Goal: Task Accomplishment & Management: Manage account settings

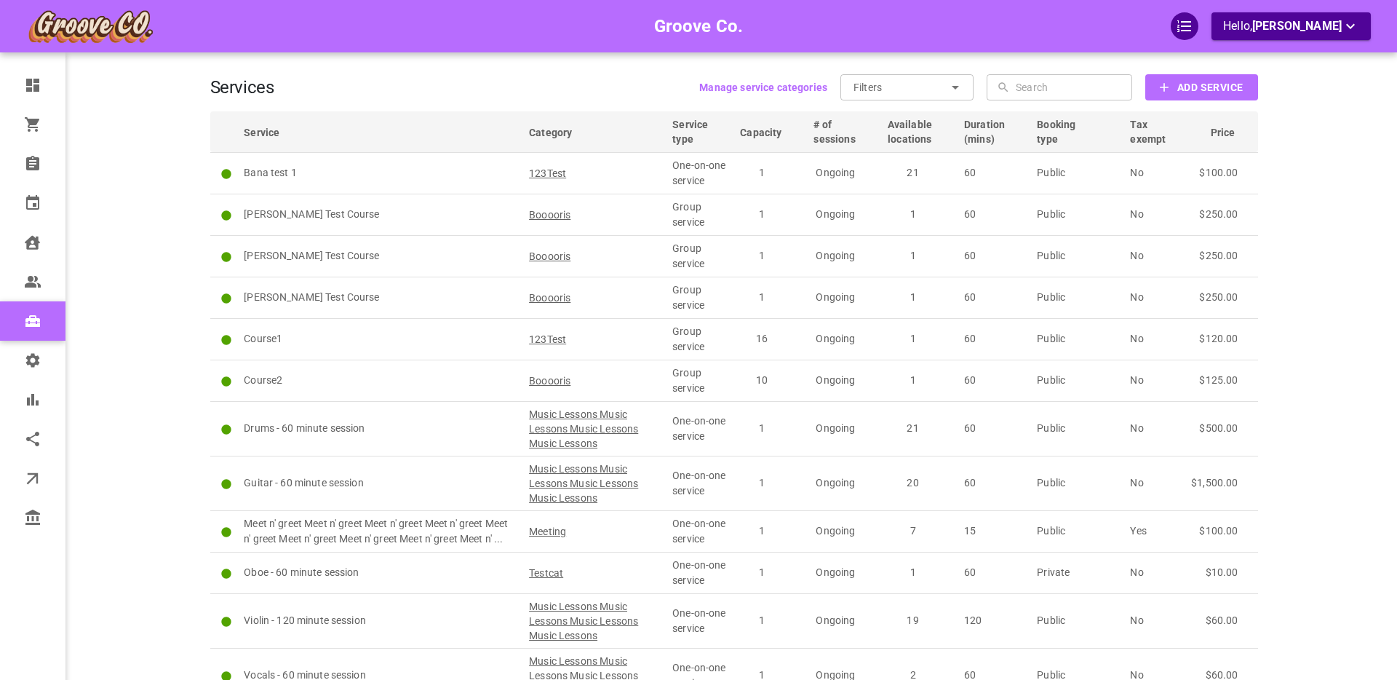
click at [1179, 88] on b "Add Service" at bounding box center [1209, 88] width 65 height 18
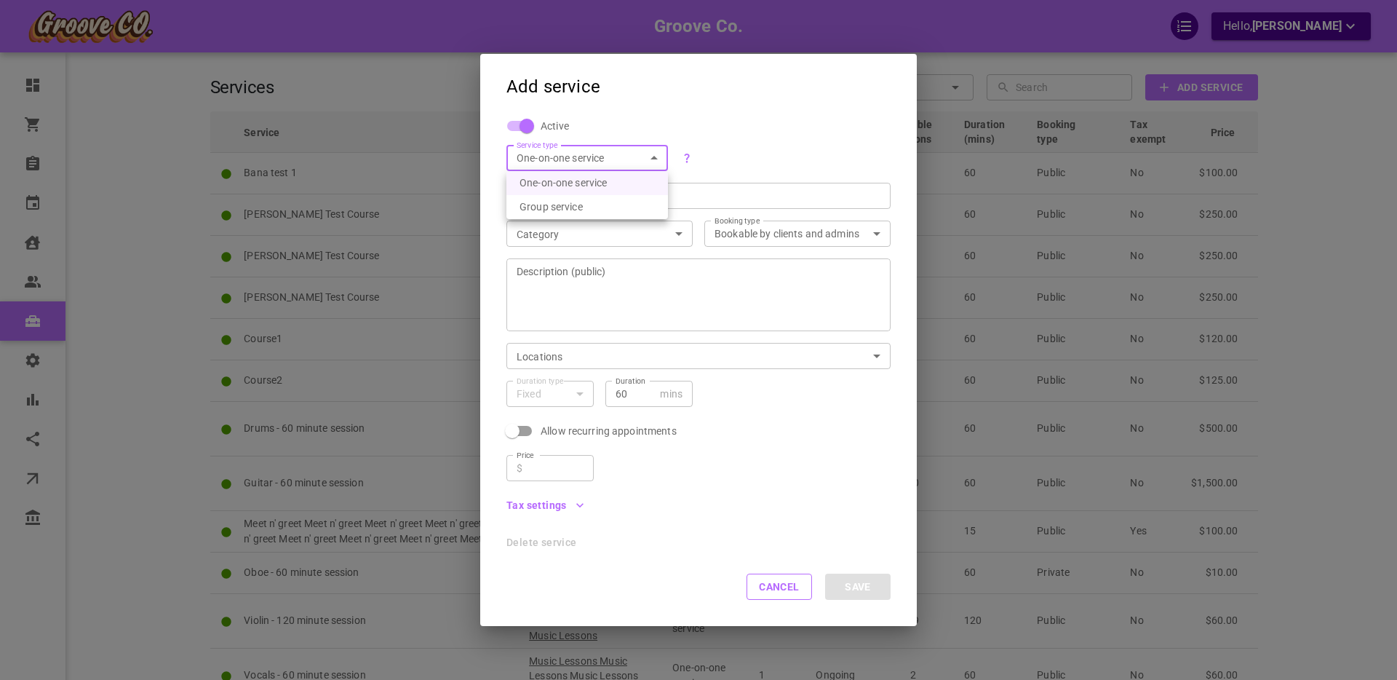
click at [563, 151] on body "Groove Co. Hello, [PERSON_NAME] Dashboard Orders Bookings Calendar Clients User…" at bounding box center [698, 415] width 1397 height 831
click at [570, 204] on li "Group service" at bounding box center [587, 207] width 162 height 24
type input "GROUP"
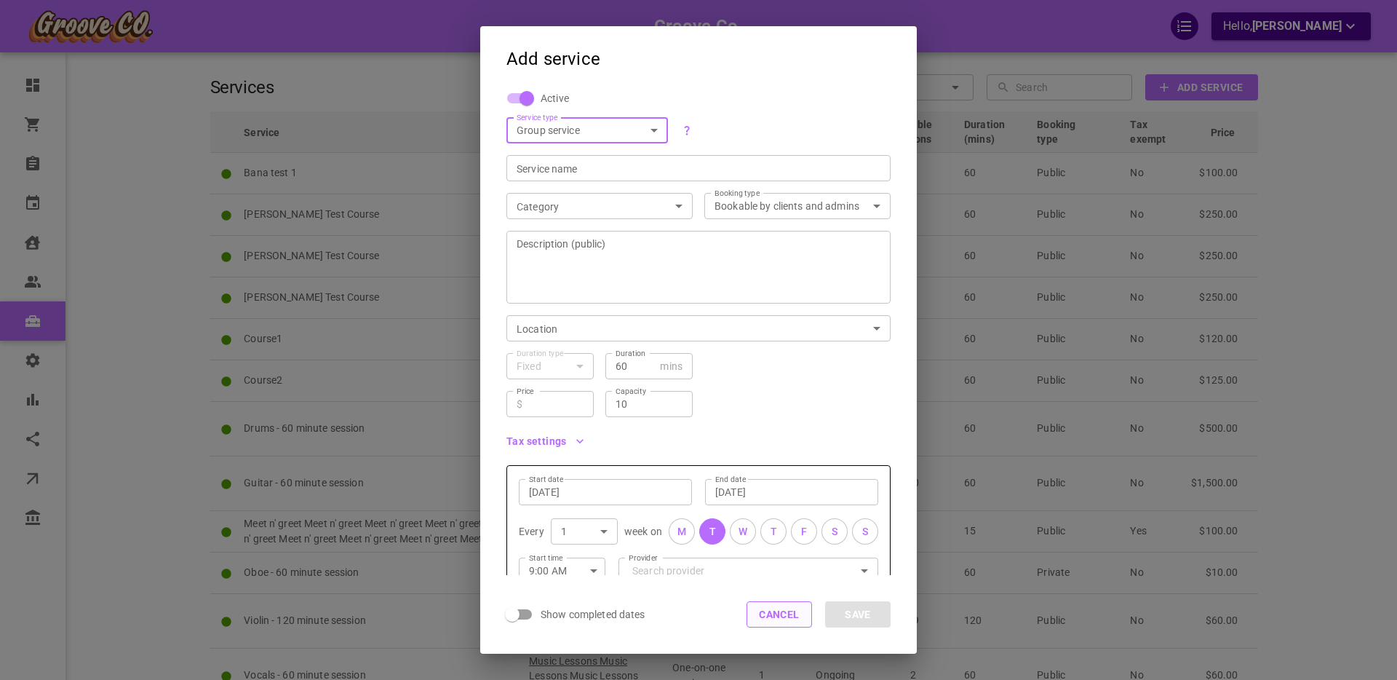
click at [762, 619] on button "Cancel" at bounding box center [779, 614] width 65 height 26
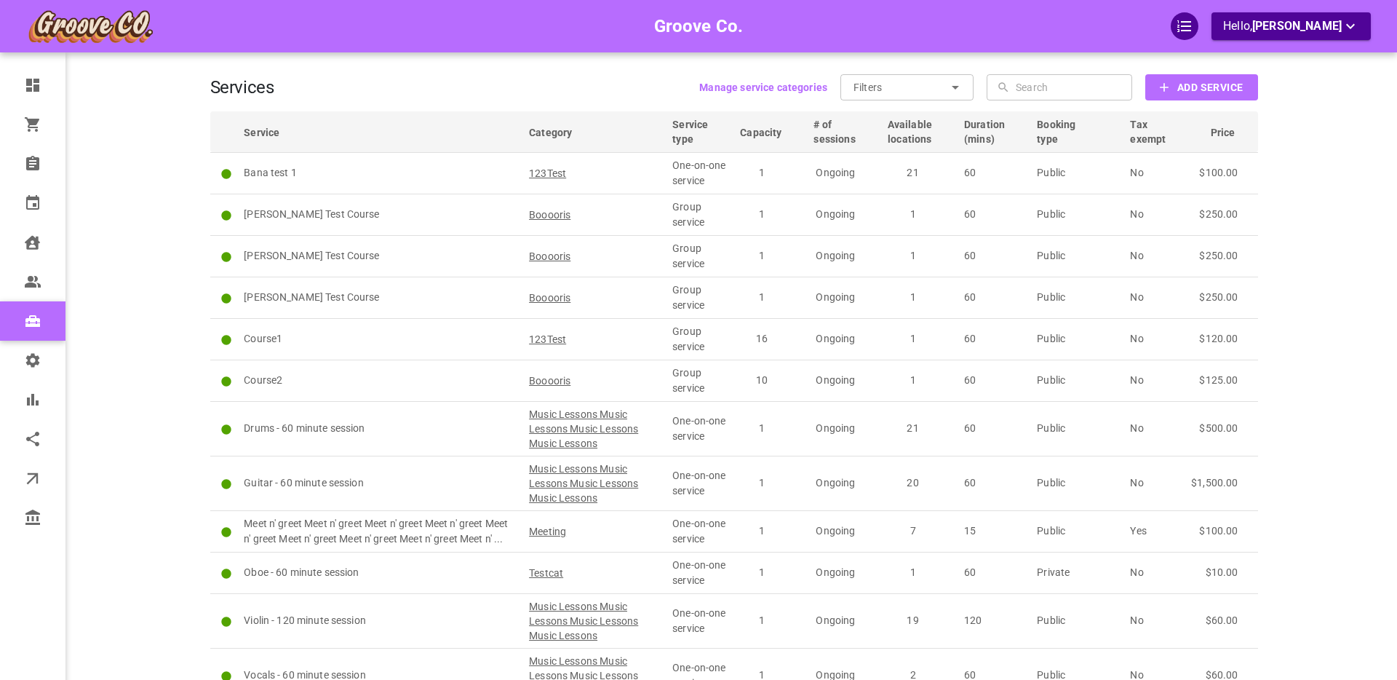
click at [953, 89] on icon at bounding box center [955, 87] width 17 height 17
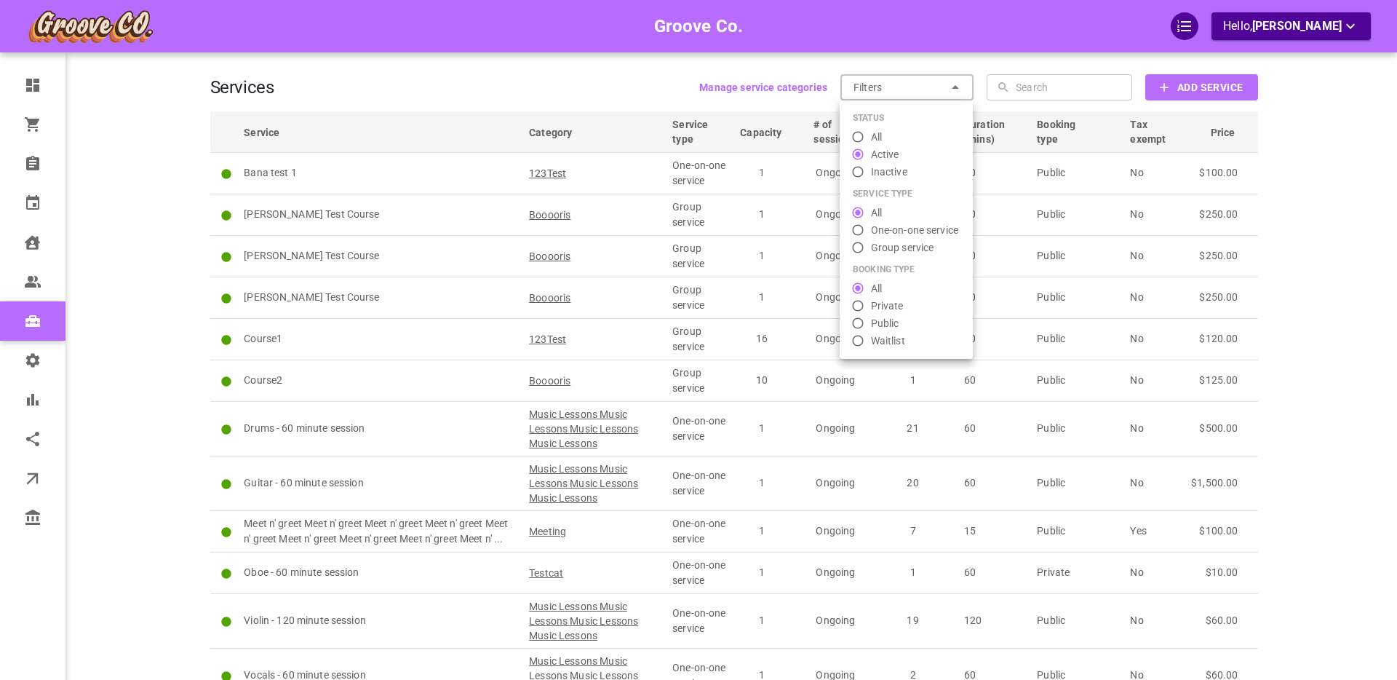
drag, startPoint x: 1300, startPoint y: 91, endPoint x: 1263, endPoint y: 90, distance: 36.4
click at [1297, 91] on div at bounding box center [698, 340] width 1397 height 680
radio input "false"
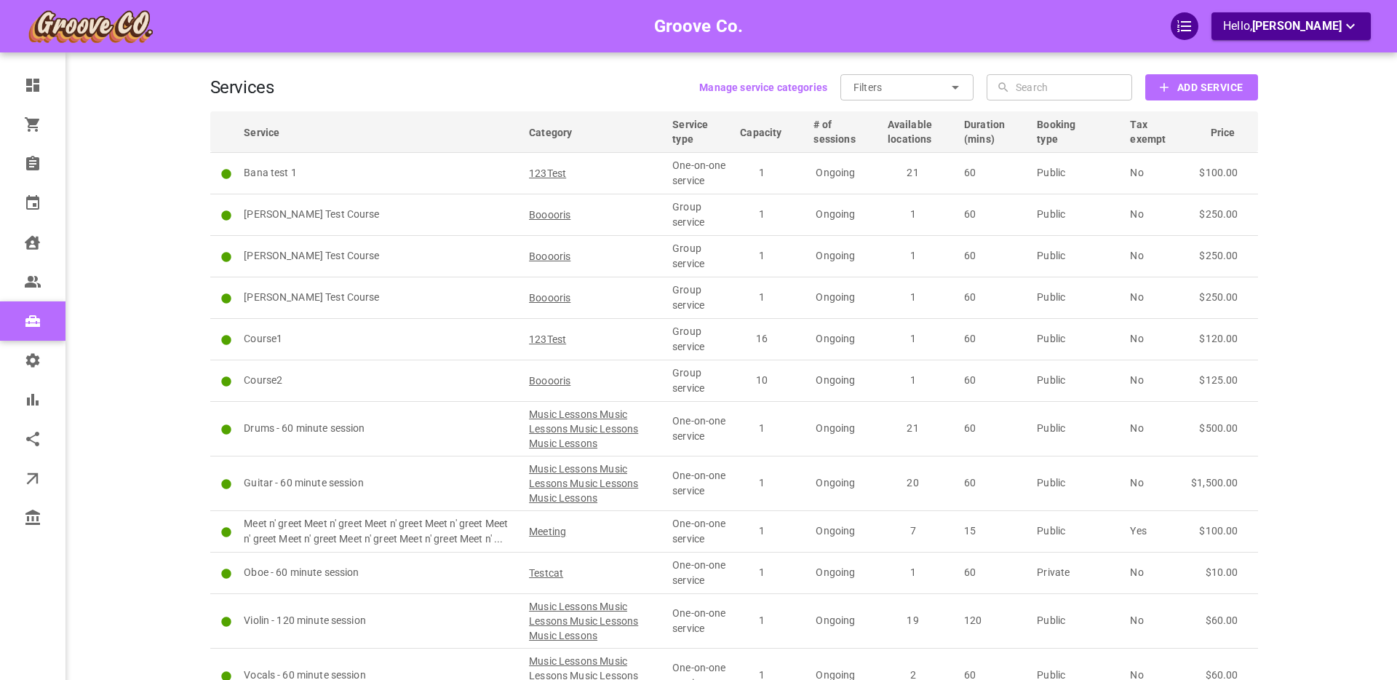
click at [1219, 87] on div "Status All Active Inactive SERVICE TYPE All One-on-one service Group service Bo…" at bounding box center [698, 340] width 1397 height 680
click at [1209, 87] on b "Add Service" at bounding box center [1209, 88] width 65 height 18
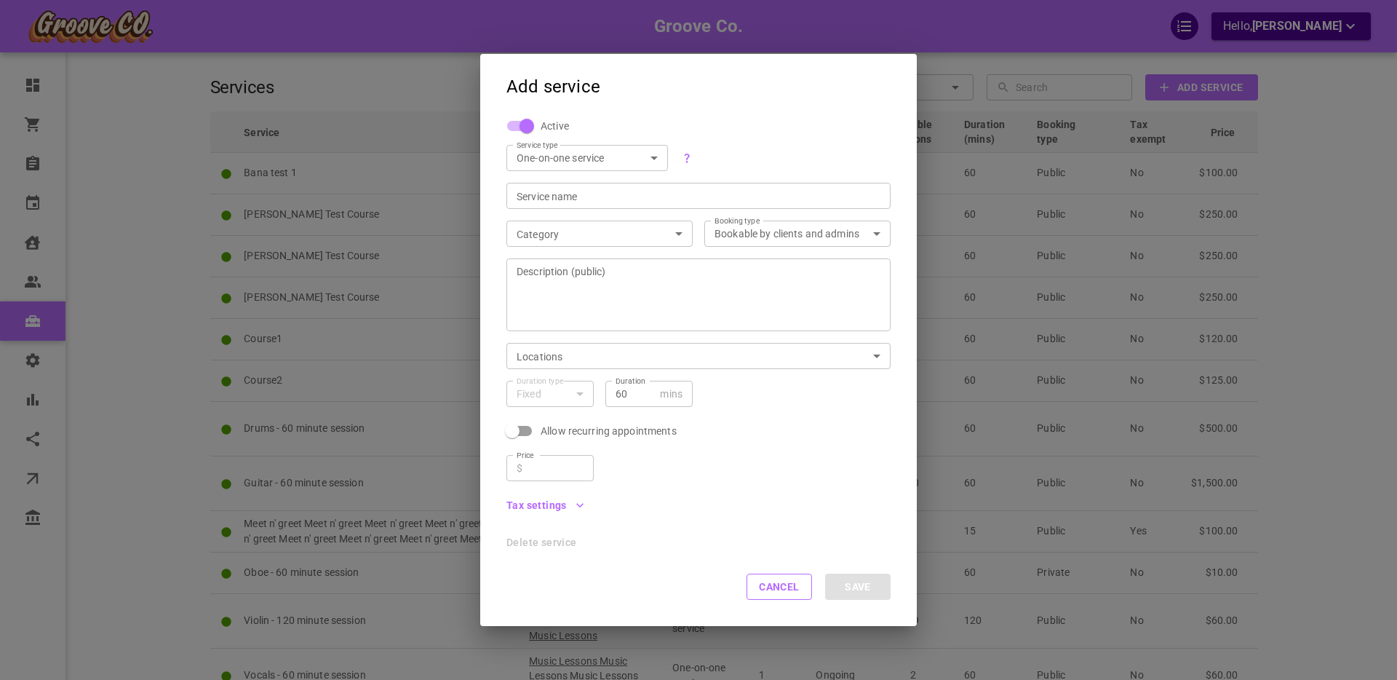
click at [575, 155] on body "Groove Co. Hello, [PERSON_NAME] Dashboard Orders Bookings Calendar Clients User…" at bounding box center [698, 415] width 1397 height 831
click at [555, 204] on li "Group service" at bounding box center [587, 207] width 162 height 24
type input "GROUP"
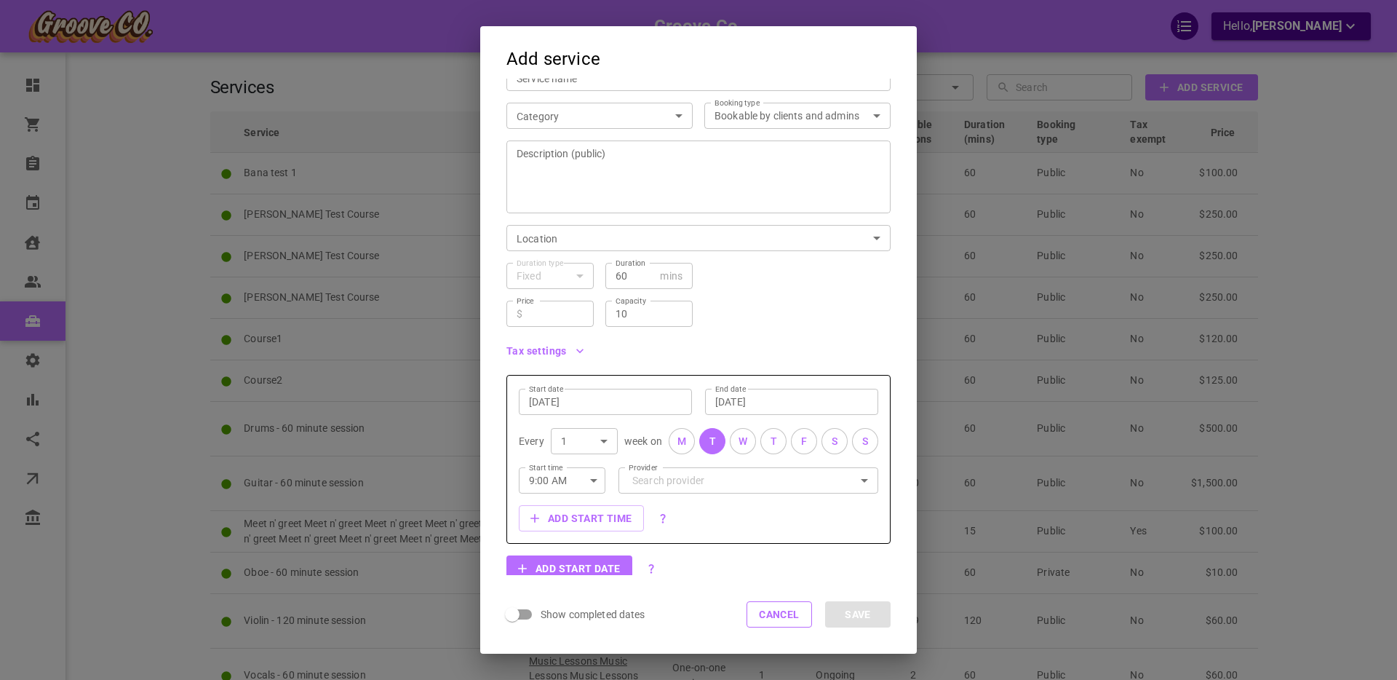
scroll to position [127, 0]
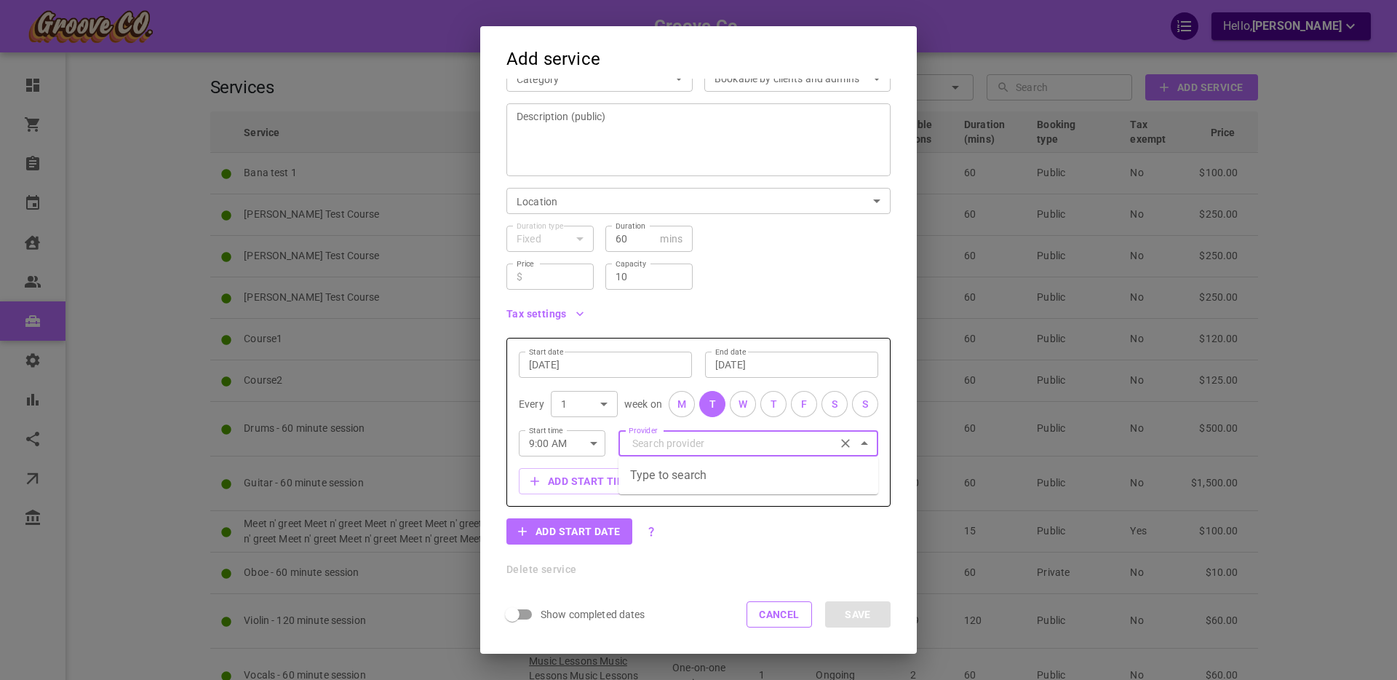
click at [762, 443] on input "Provider" at bounding box center [748, 442] width 239 height 25
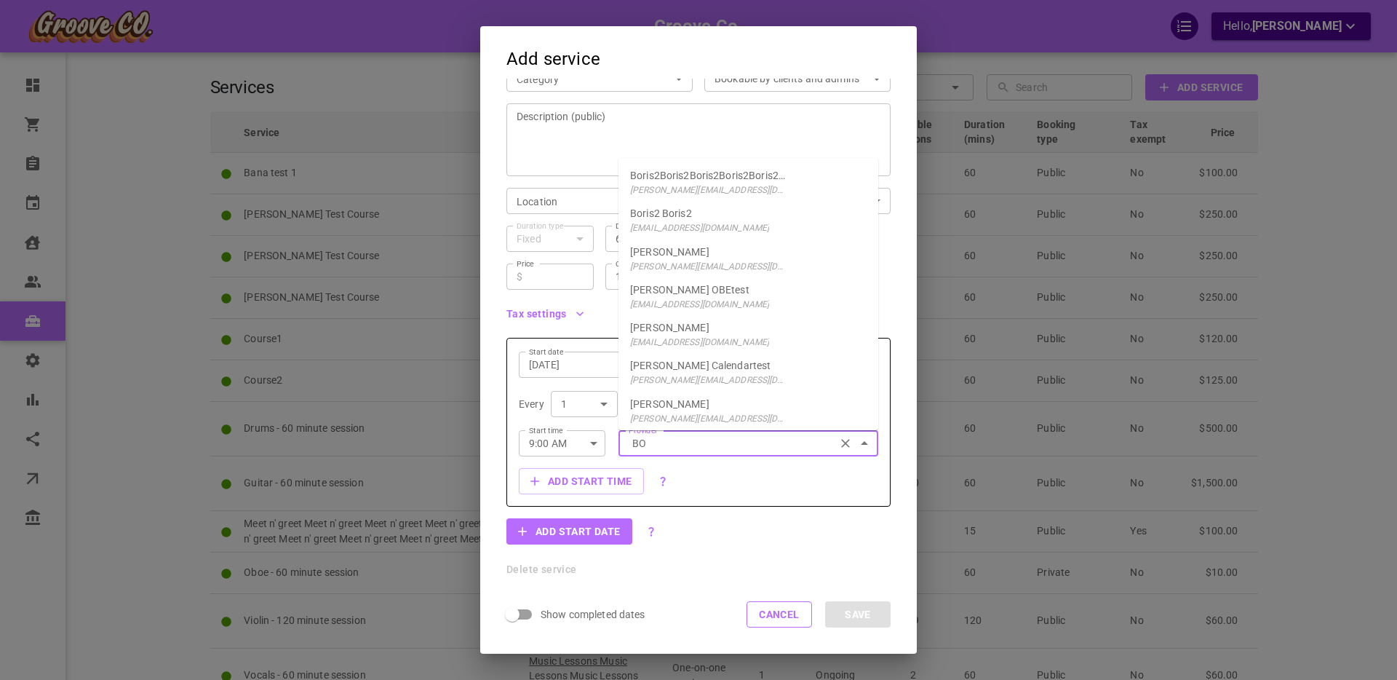
type input "B"
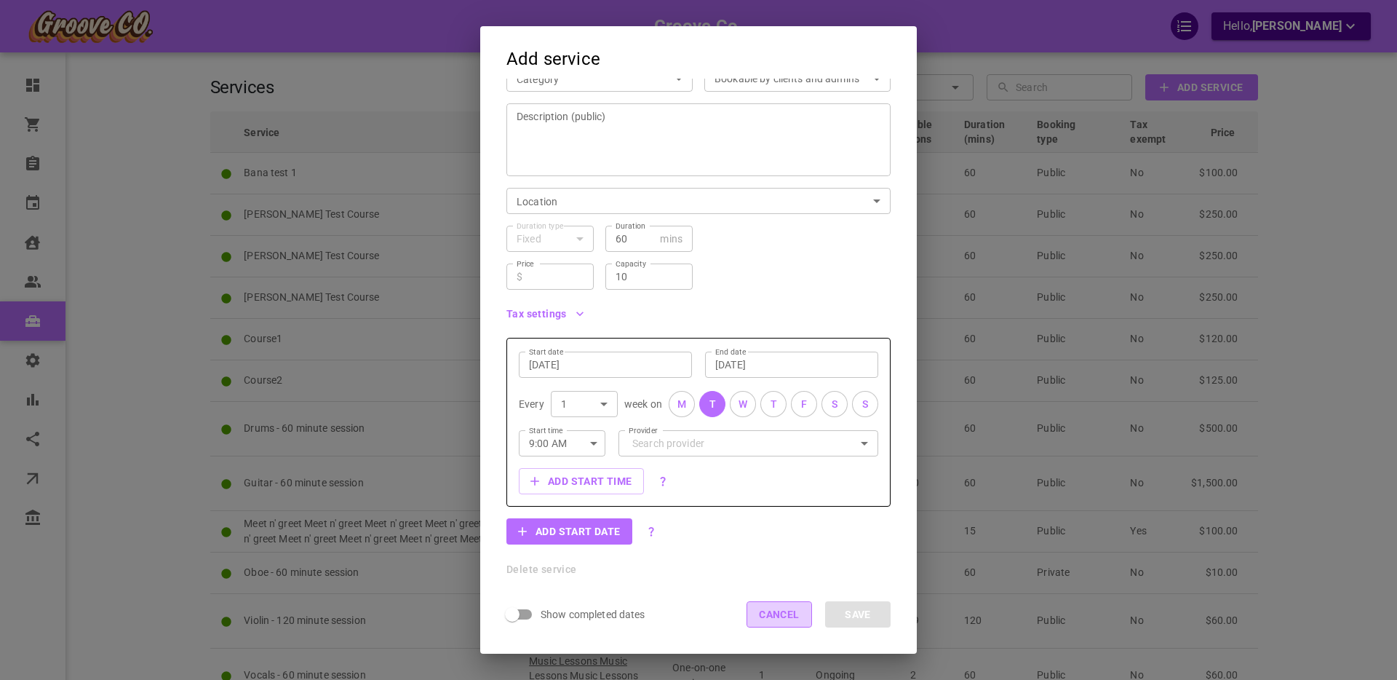
click at [763, 610] on button "Cancel" at bounding box center [779, 614] width 65 height 26
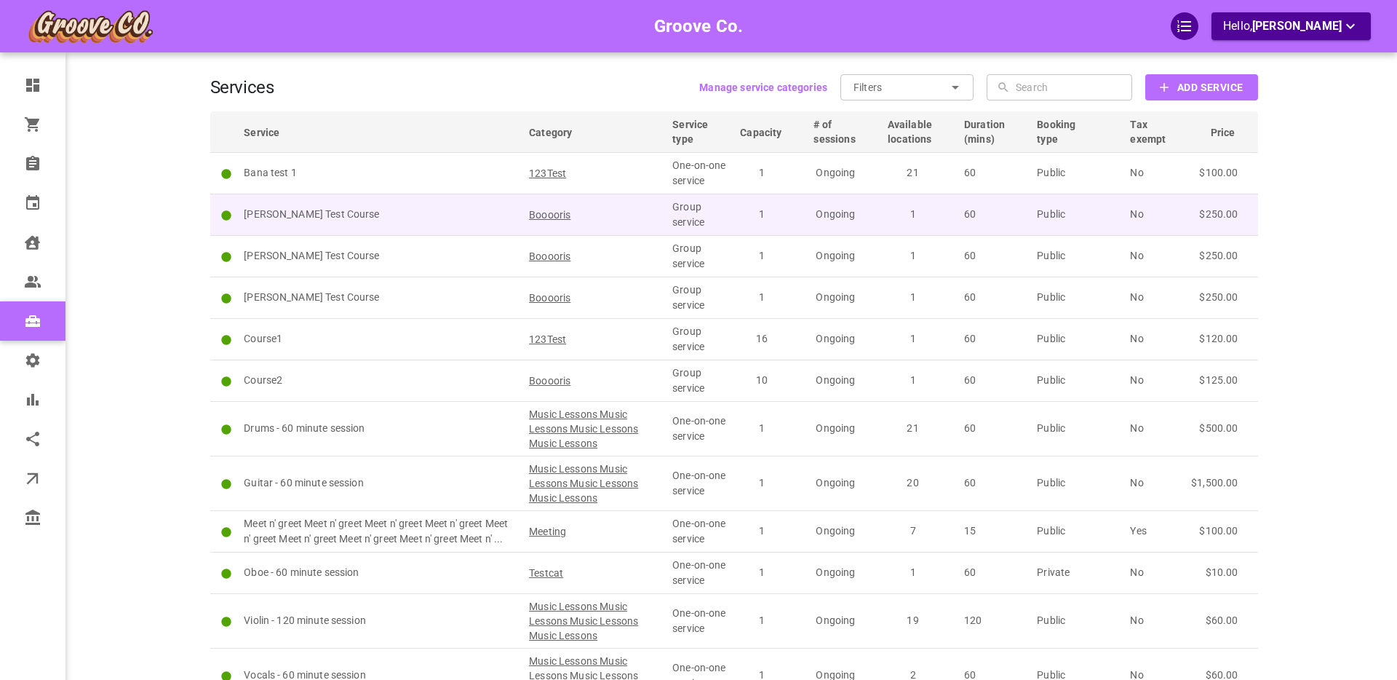
click at [389, 224] on td "[PERSON_NAME] Test Course" at bounding box center [379, 214] width 285 height 41
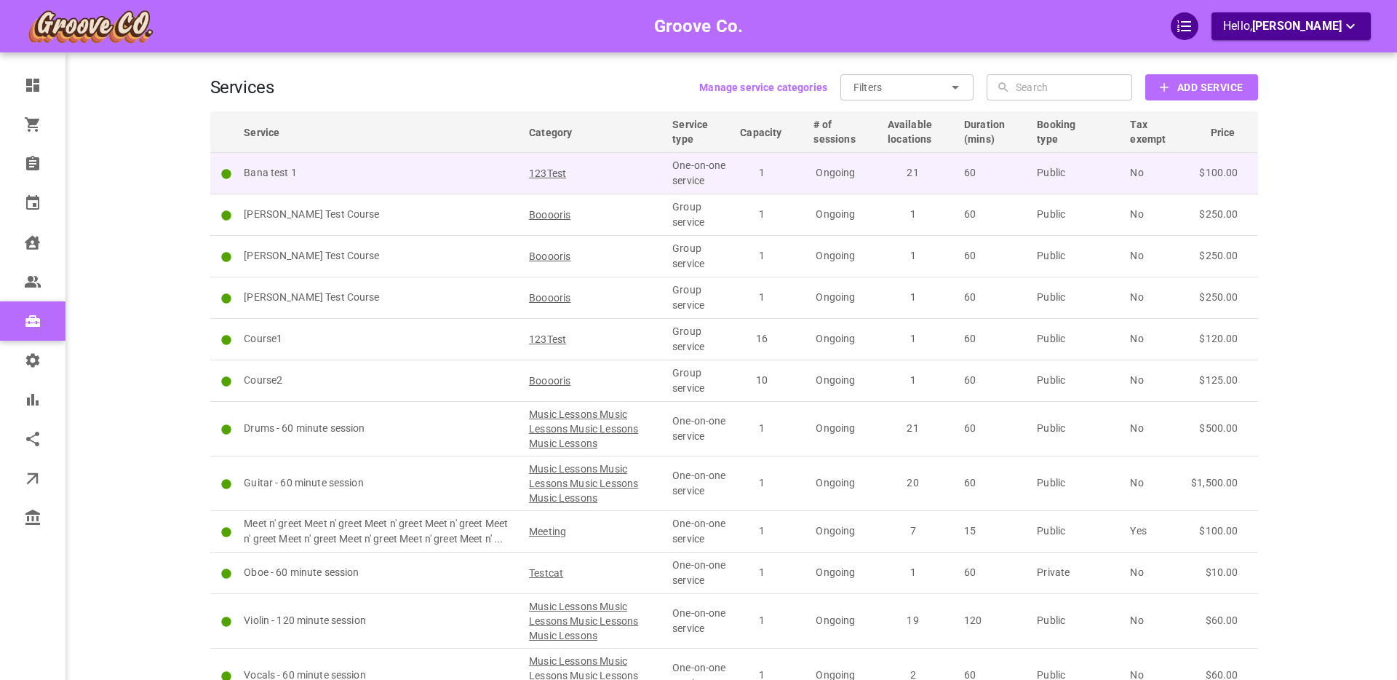
click at [443, 171] on p "Bana test 1" at bounding box center [380, 172] width 272 height 15
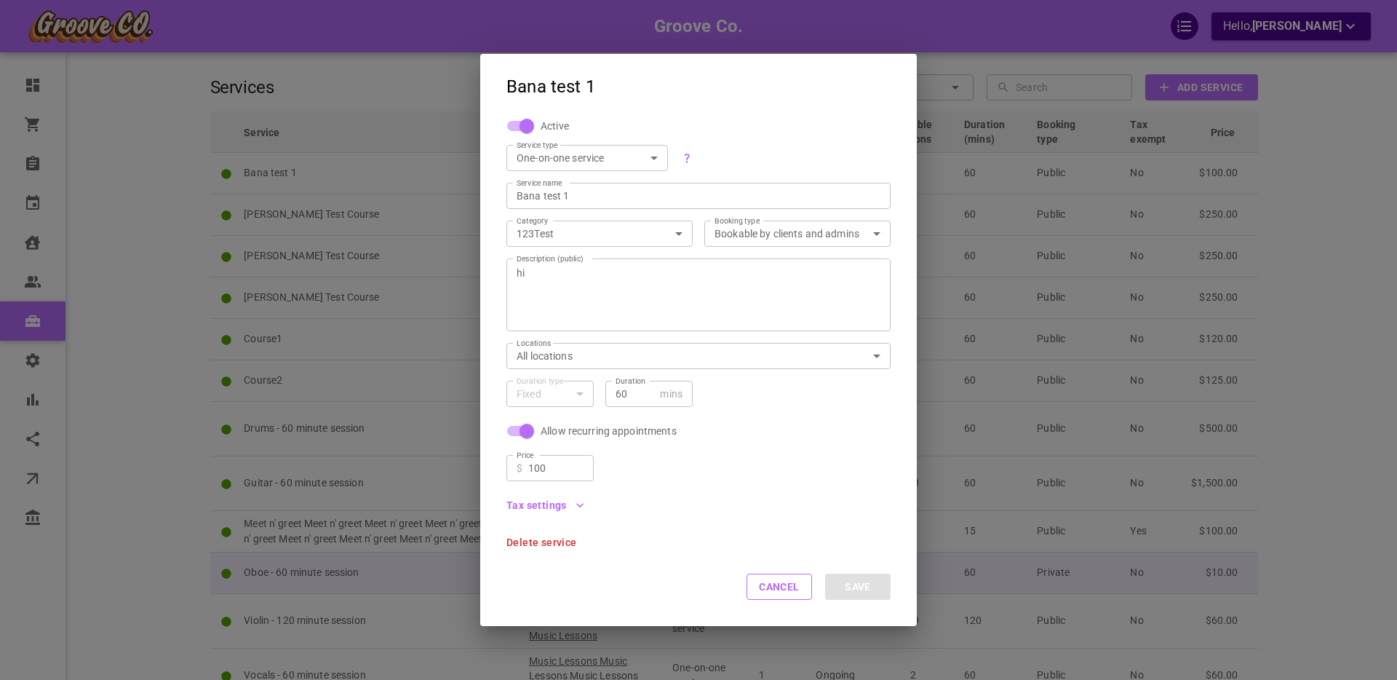
click at [787, 589] on button "Cancel" at bounding box center [779, 586] width 65 height 26
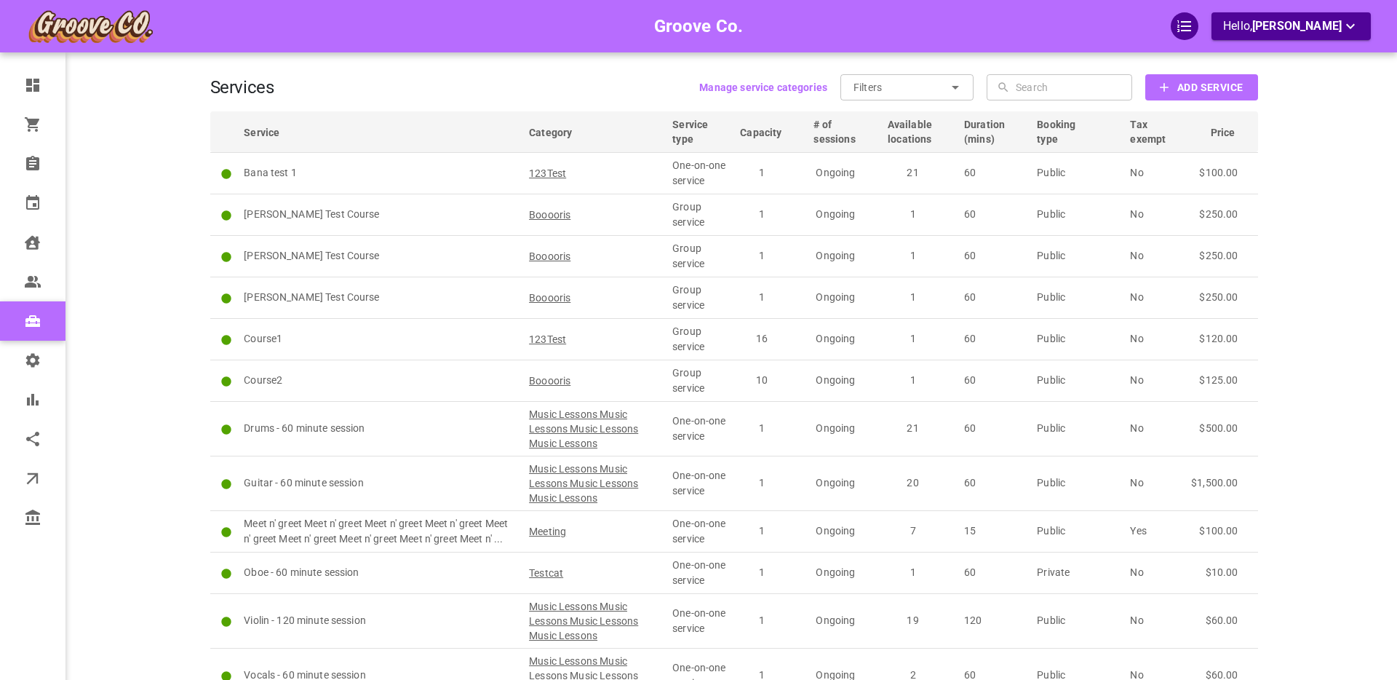
click at [1201, 84] on b "Add Service" at bounding box center [1209, 88] width 65 height 18
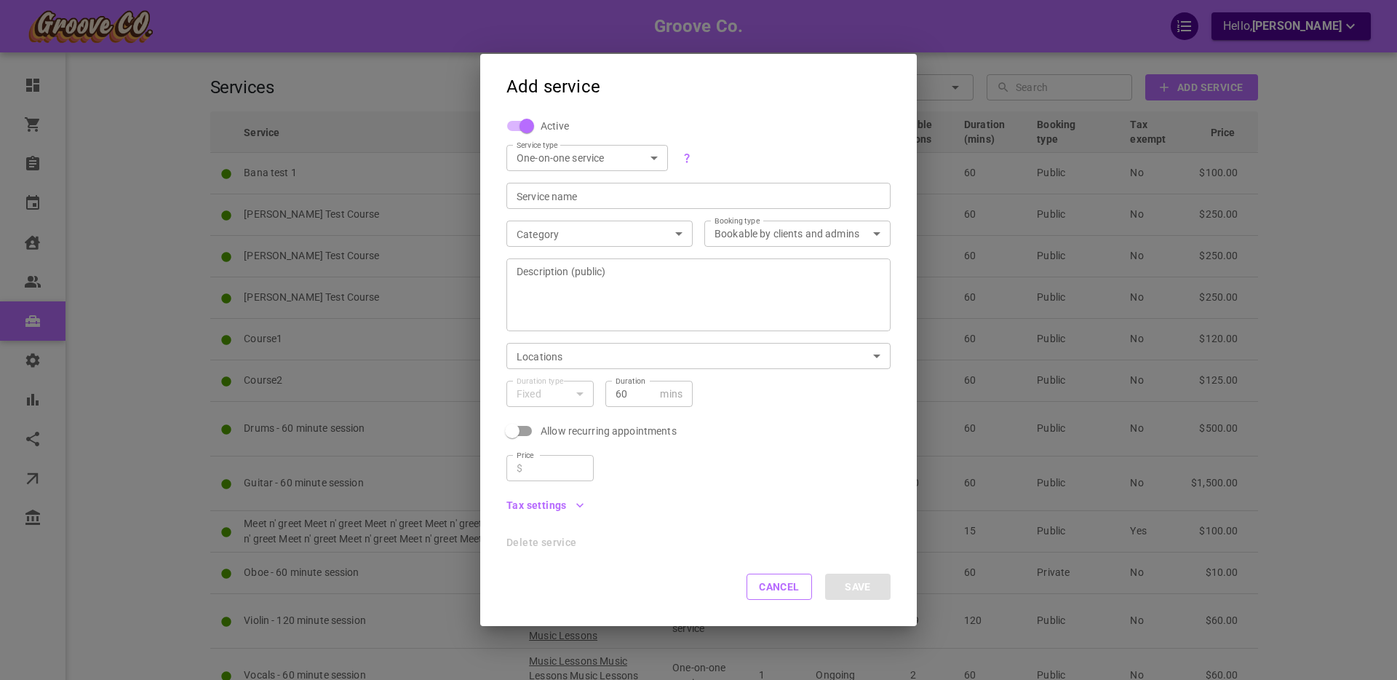
click at [596, 163] on body "Groove Co. Hello, Boris Sandford Dashboard Orders Bookings Calendar Clients Use…" at bounding box center [698, 415] width 1397 height 831
drag, startPoint x: 568, startPoint y: 199, endPoint x: 639, endPoint y: 258, distance: 92.0
click at [568, 201] on li "Group service" at bounding box center [587, 207] width 162 height 24
type input "GROUP"
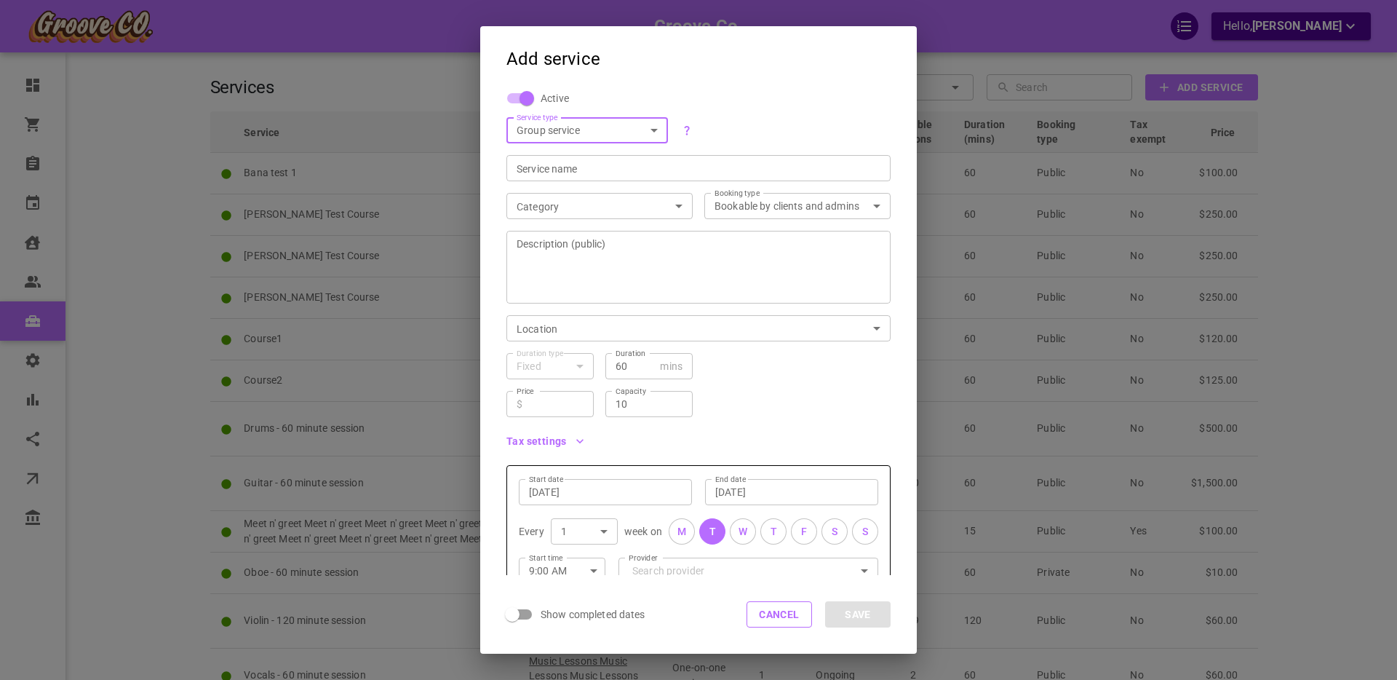
scroll to position [127, 0]
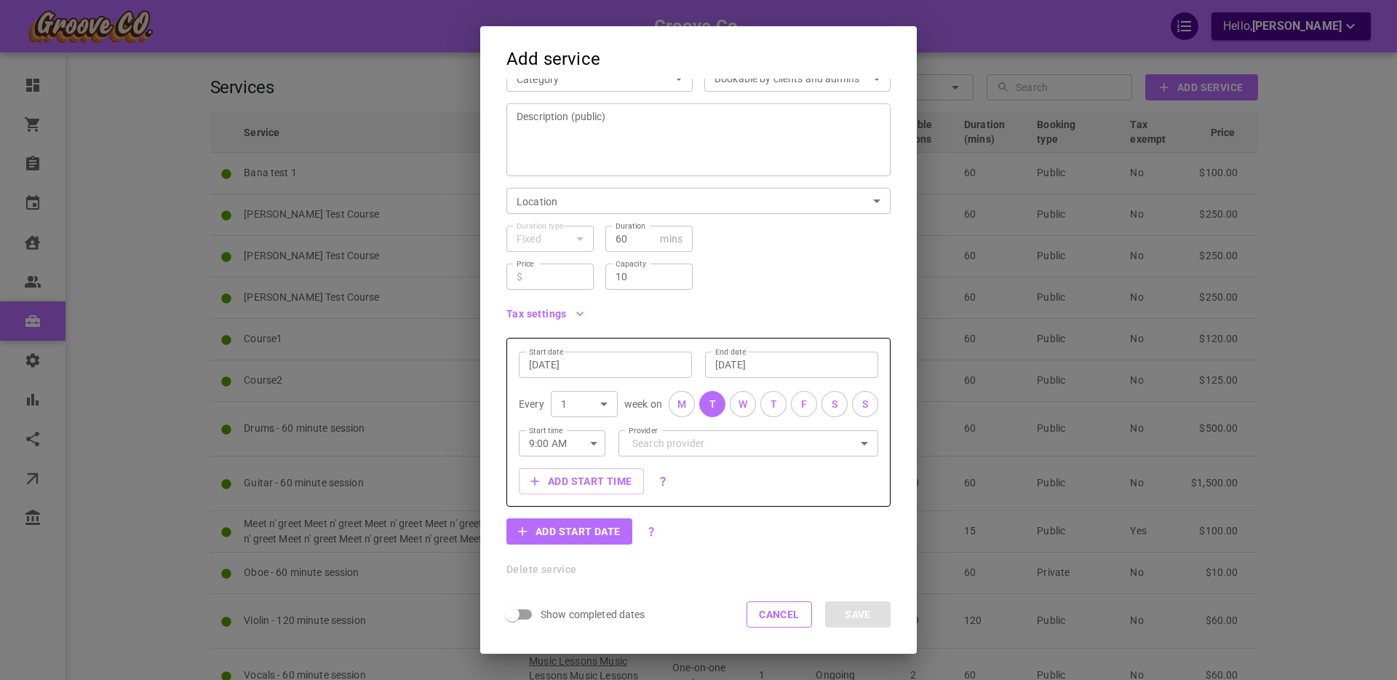
click at [589, 533] on button "Add start date" at bounding box center [569, 531] width 126 height 26
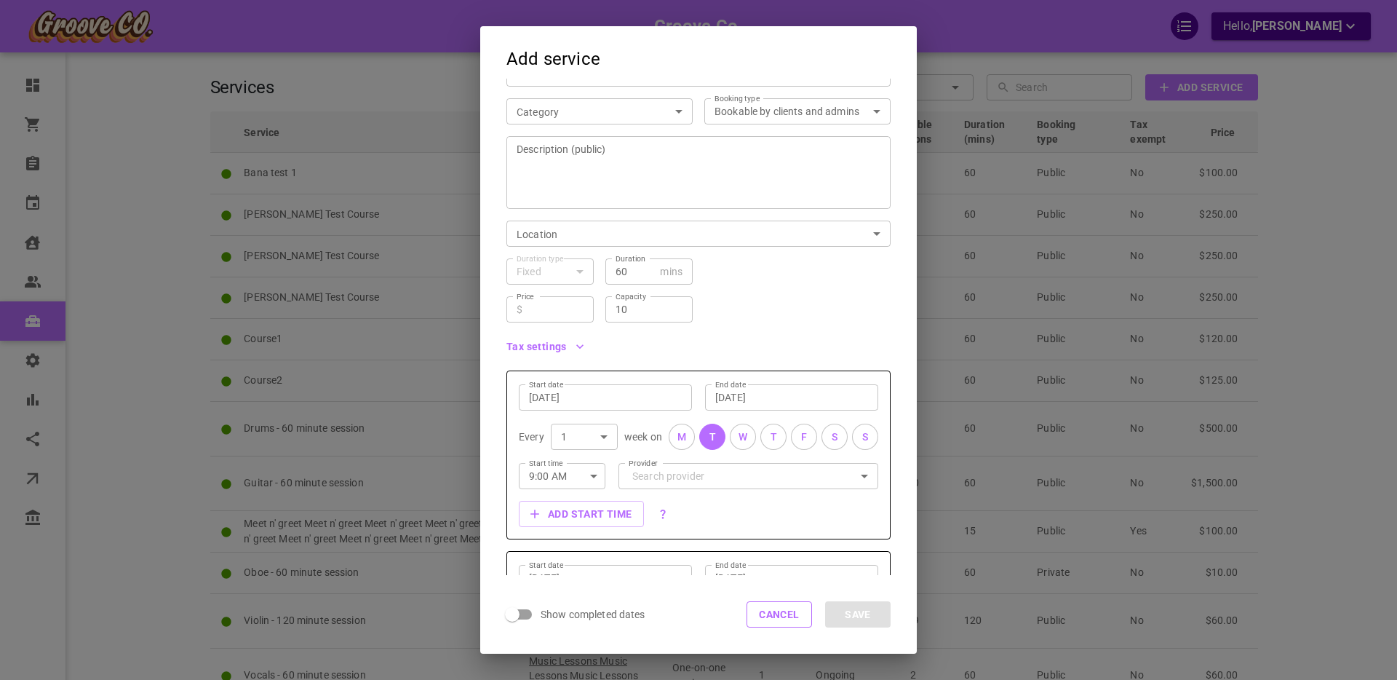
scroll to position [0, 0]
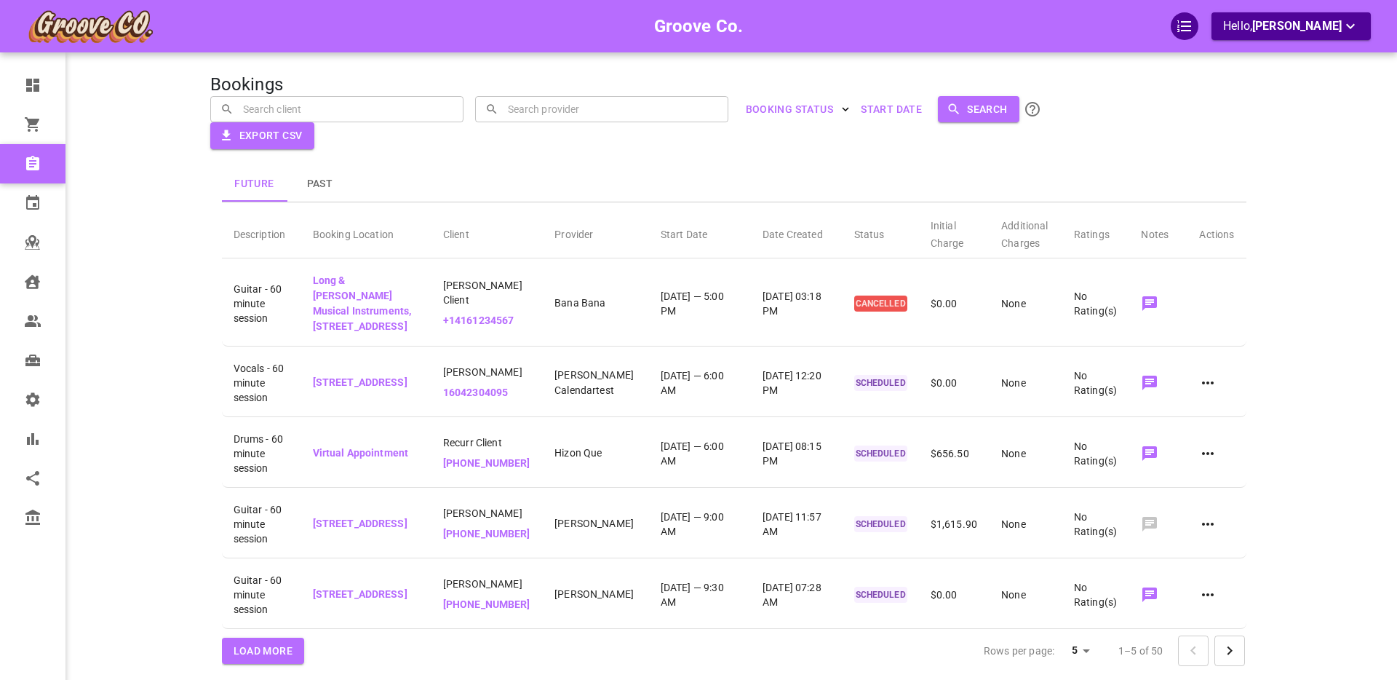
click at [33, 402] on icon at bounding box center [32, 399] width 17 height 17
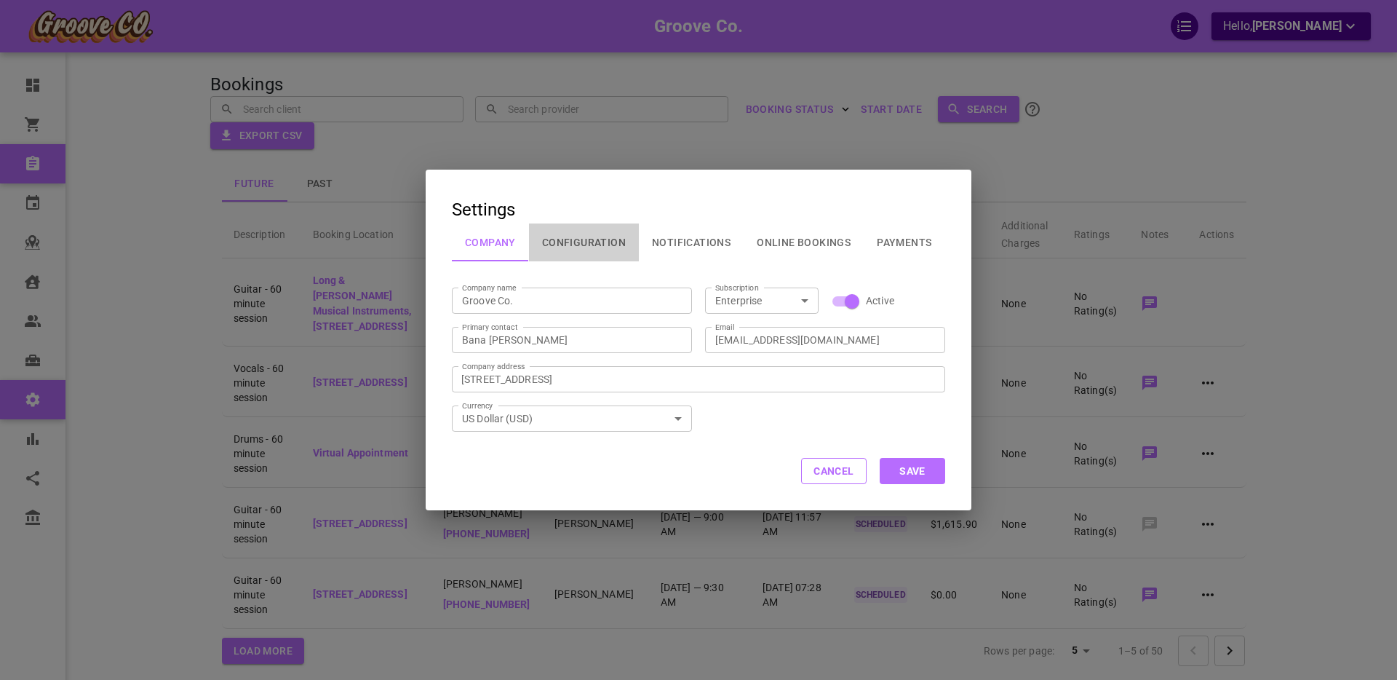
click at [581, 242] on button "Configuration" at bounding box center [584, 242] width 110 height 38
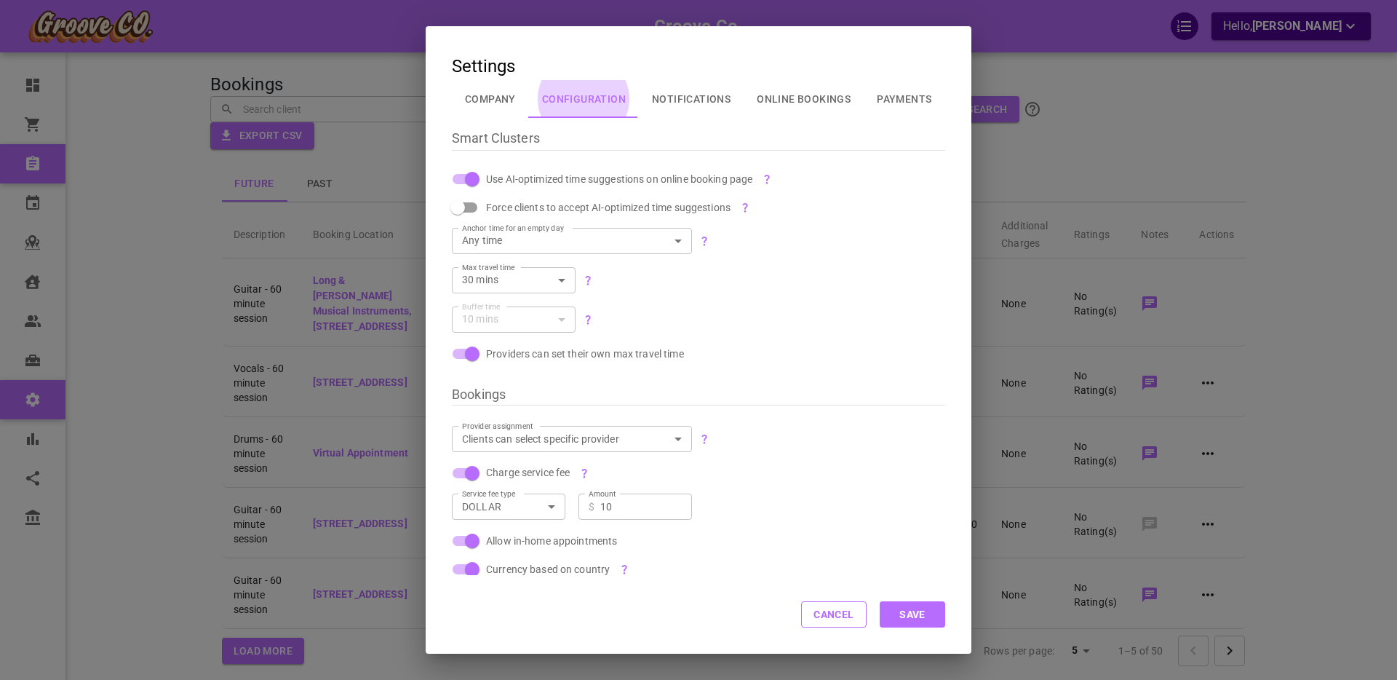
click at [834, 615] on button "Cancel" at bounding box center [833, 614] width 65 height 26
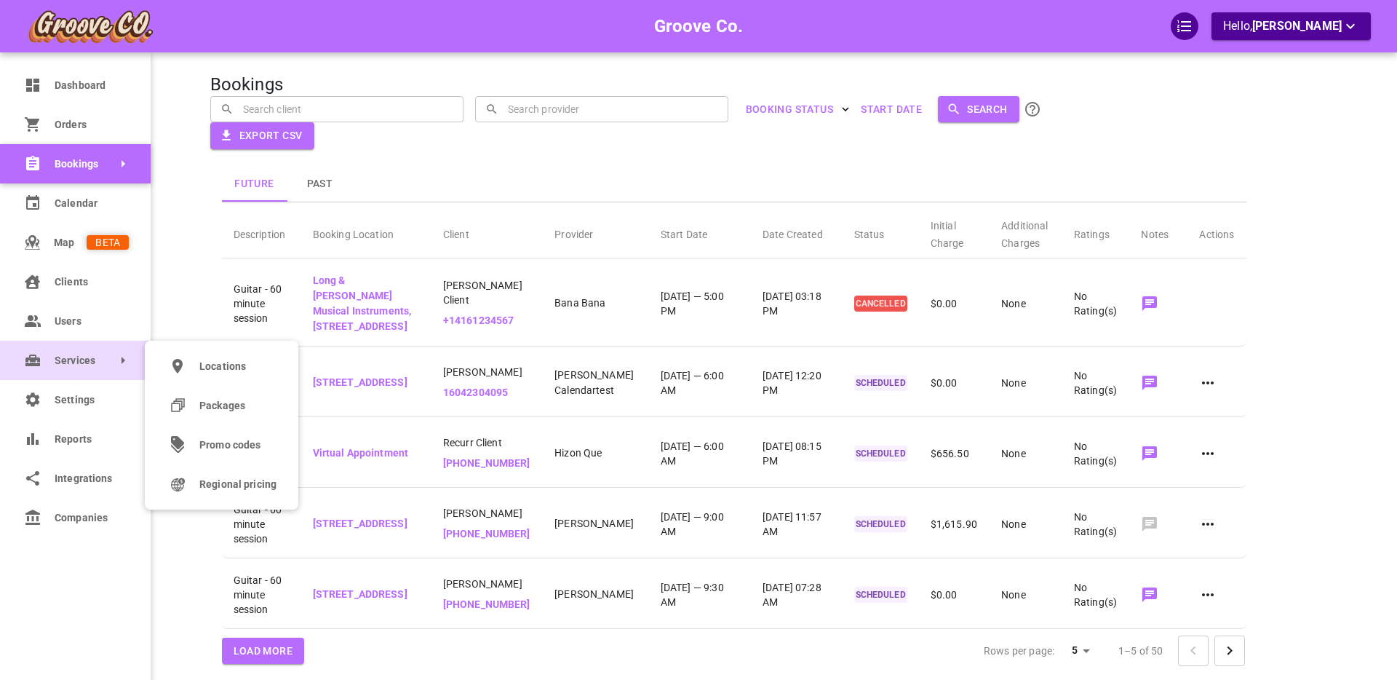
click at [55, 359] on span "Services" at bounding box center [55, 360] width 0 height 15
select select "25"
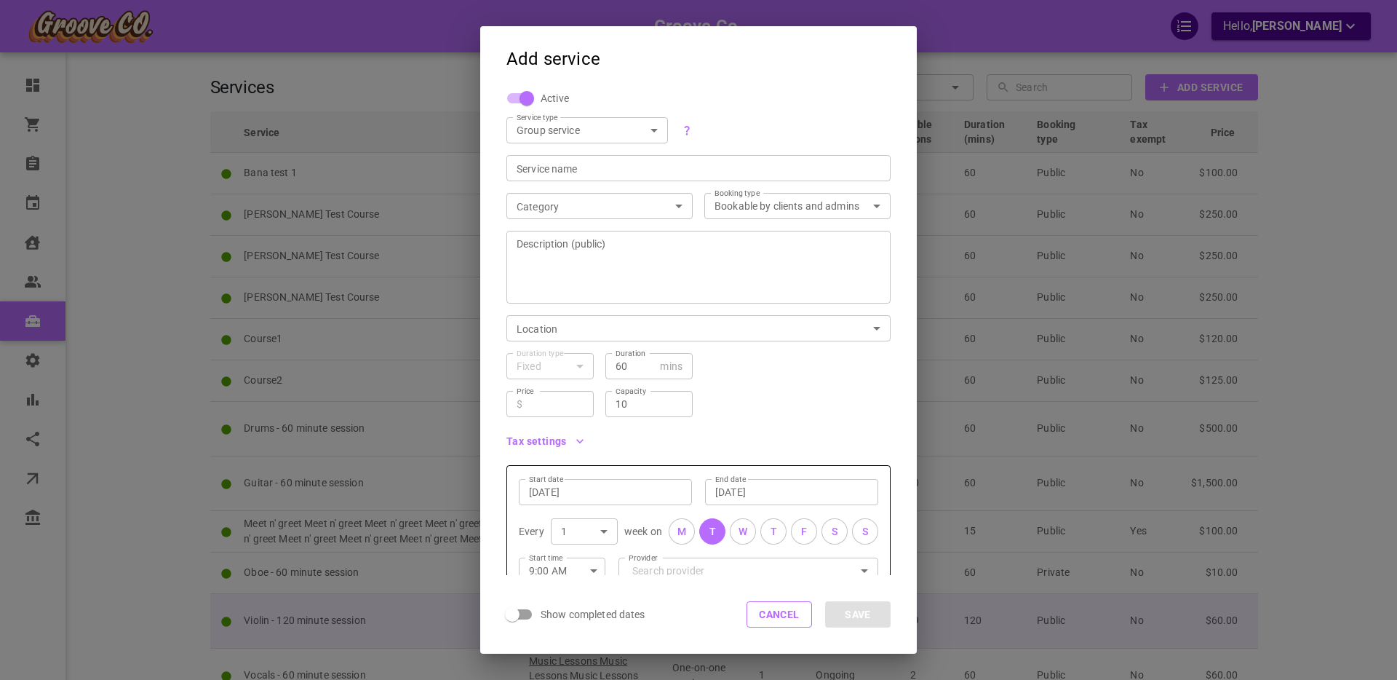
click at [779, 606] on button "Cancel" at bounding box center [779, 614] width 65 height 26
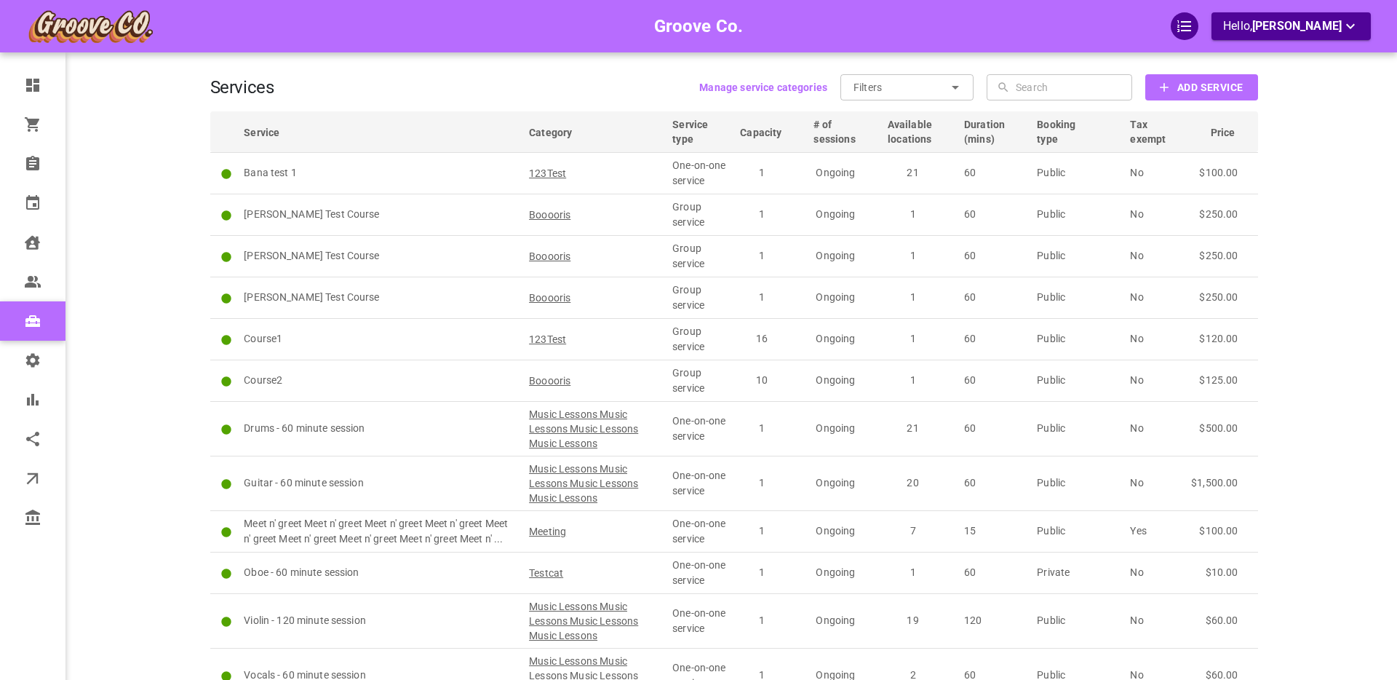
drag, startPoint x: 163, startPoint y: 190, endPoint x: 114, endPoint y: 185, distance: 49.0
click at [162, 189] on div "Groove Co. Hello, Boris Sandford" at bounding box center [154, 392] width 114 height 741
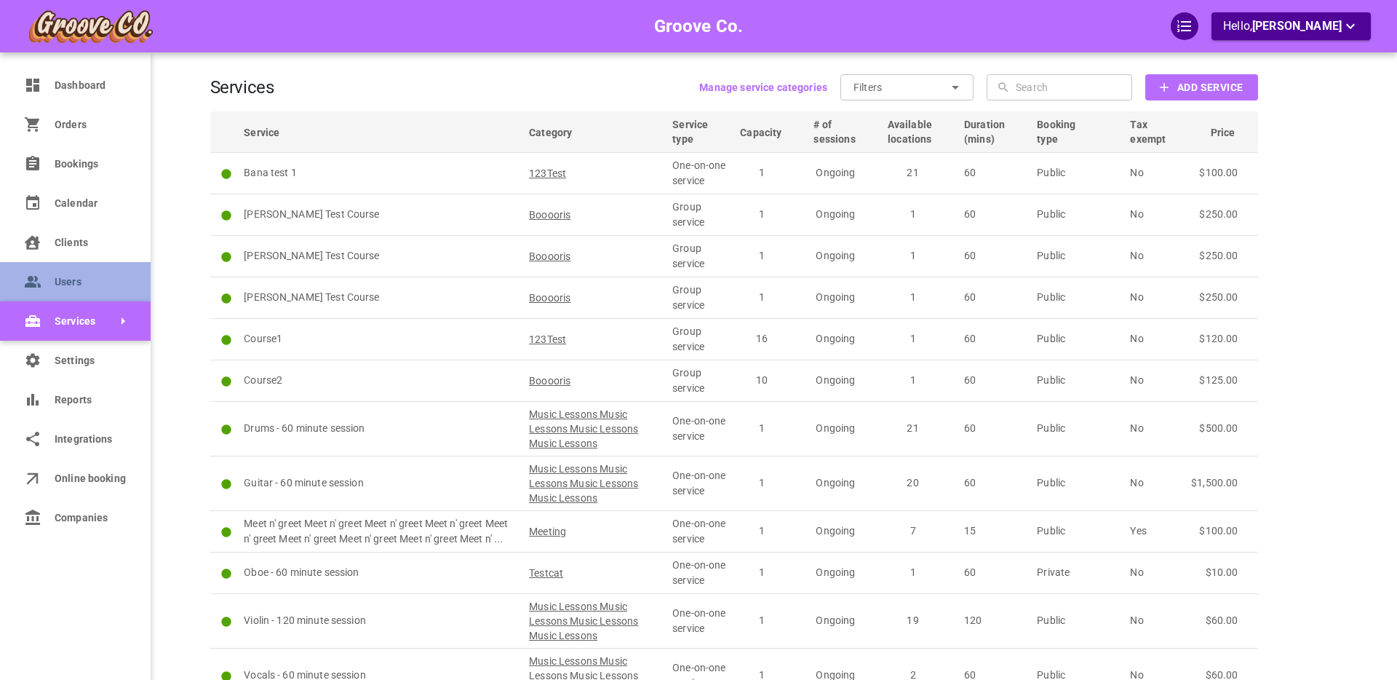
click at [37, 279] on icon at bounding box center [32, 281] width 17 height 17
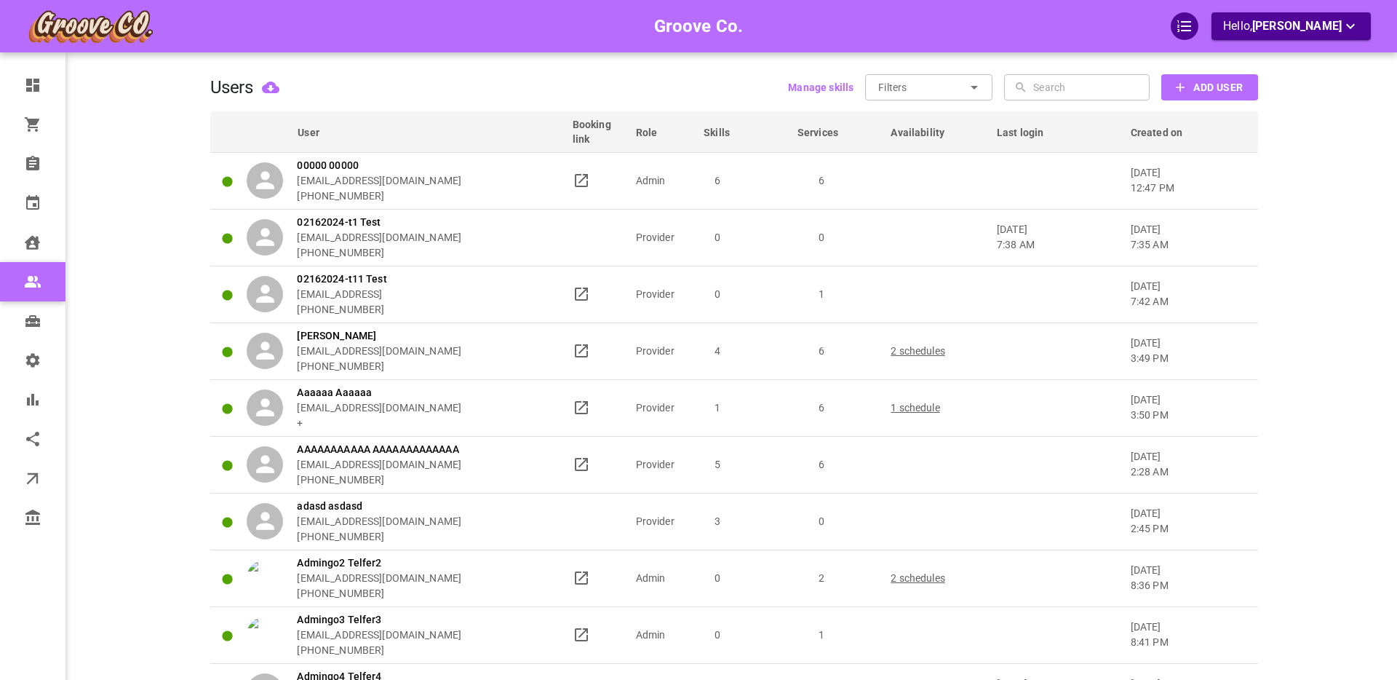
click at [1093, 87] on input "text" at bounding box center [1089, 87] width 113 height 26
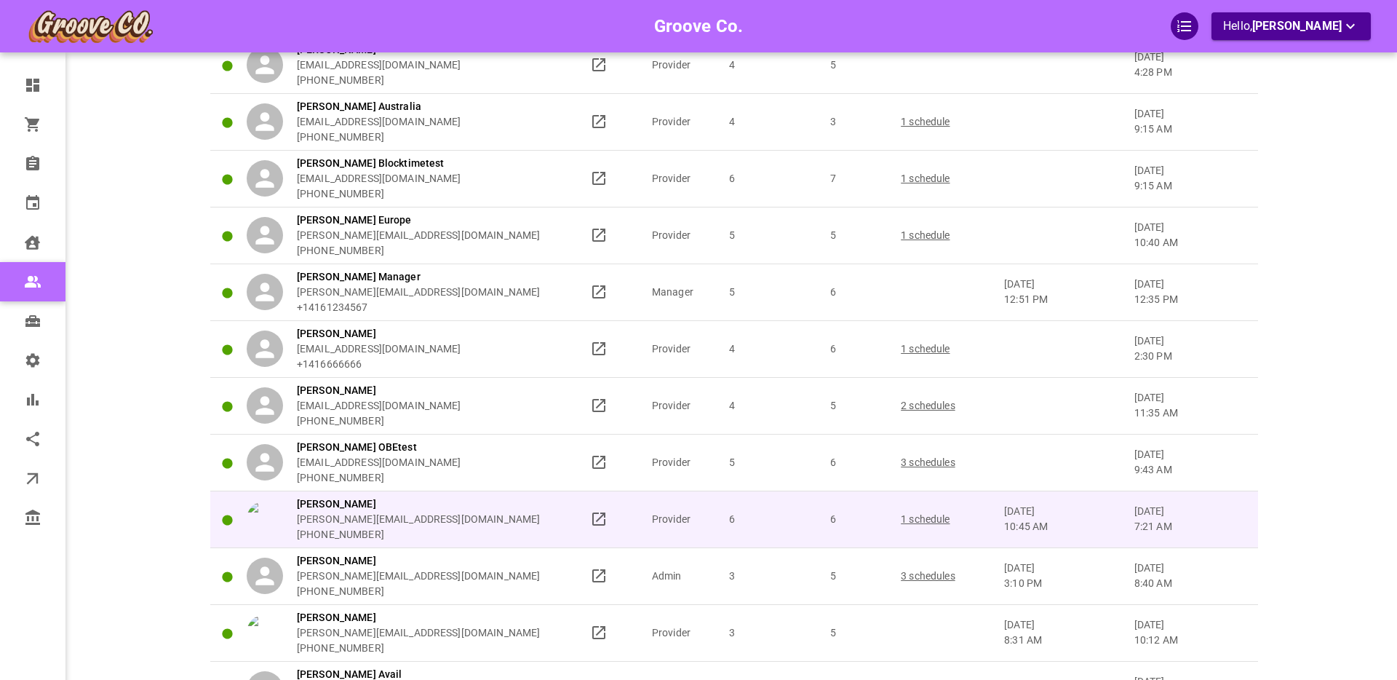
scroll to position [145, 0]
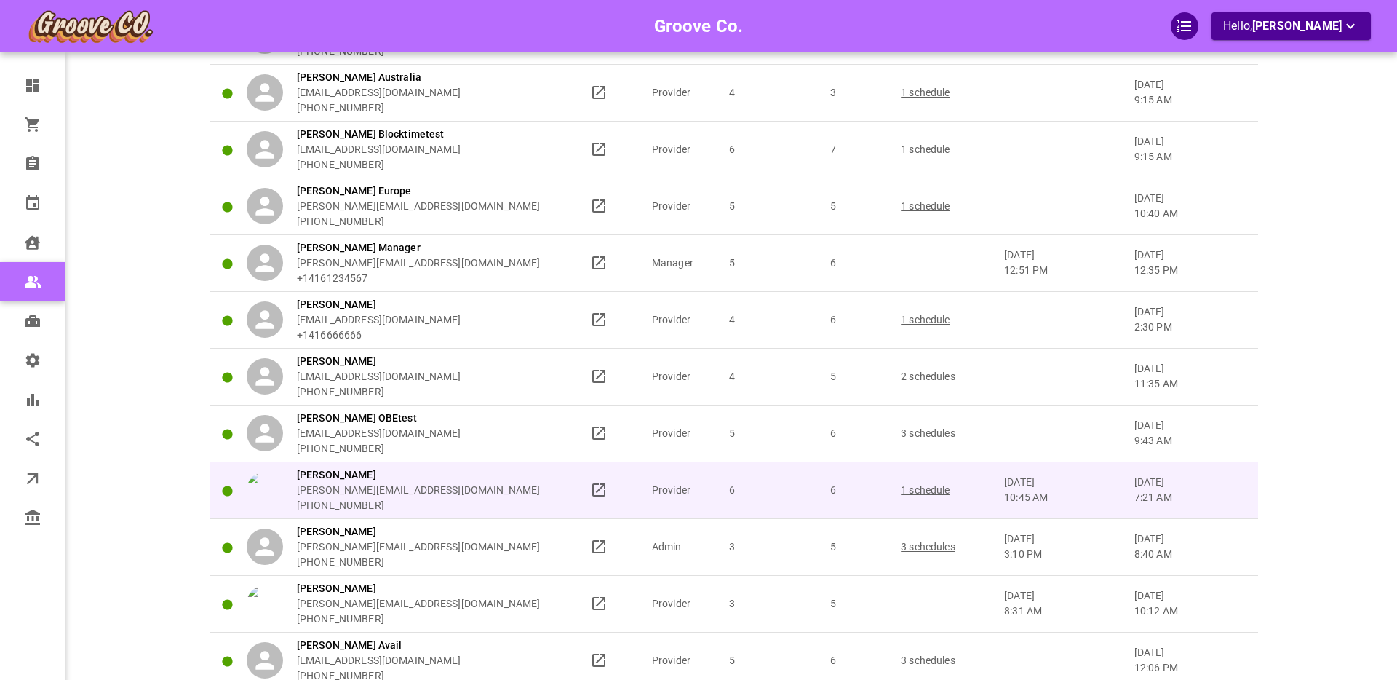
type input "[PERSON_NAME]"
click at [501, 483] on div "Boris Provider boris+provider@gomarketbox.com +14167716925" at bounding box center [412, 490] width 330 height 46
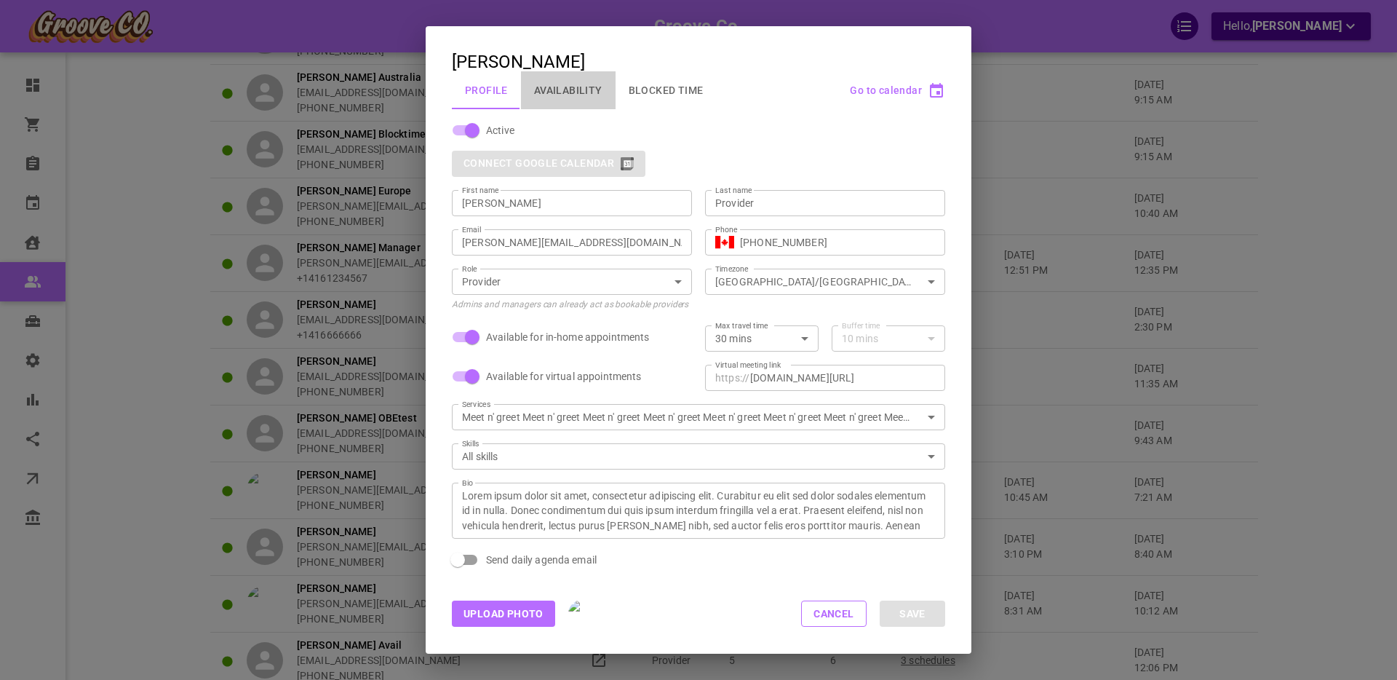
click at [573, 98] on button "Availability" at bounding box center [568, 90] width 95 height 38
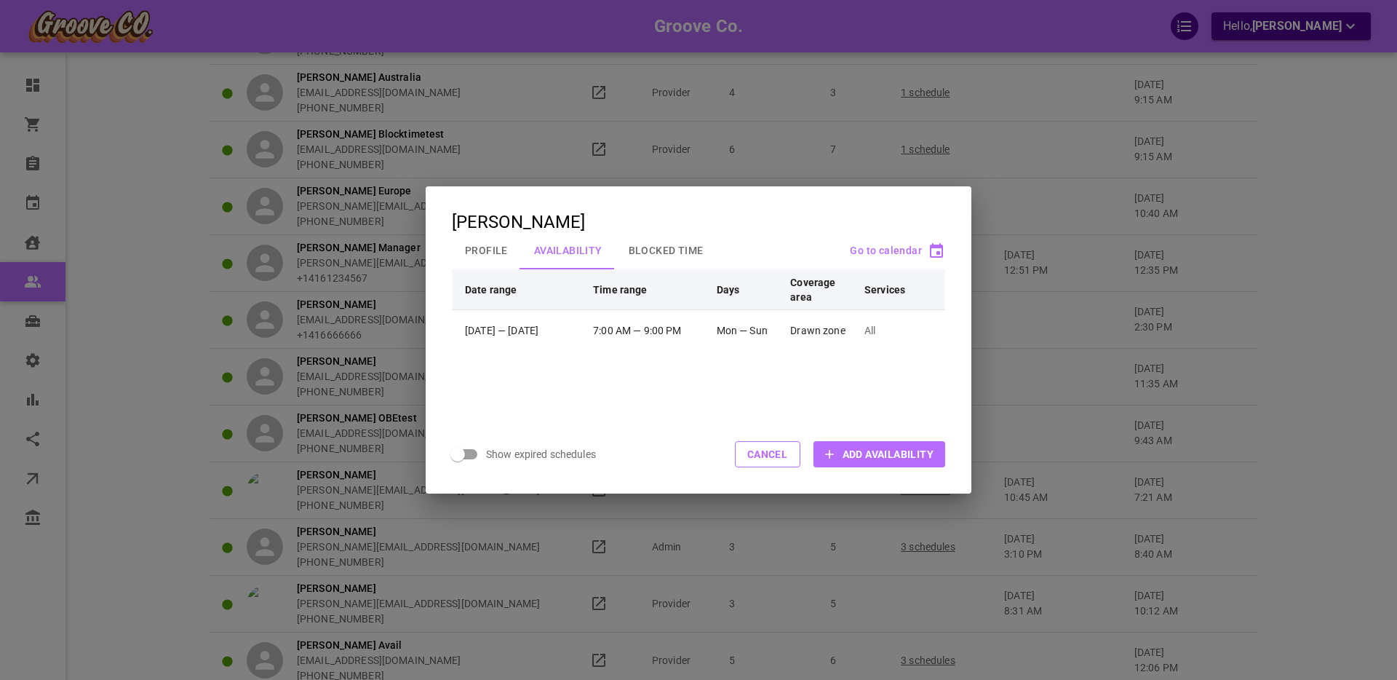
click at [868, 454] on span "Add Availability" at bounding box center [888, 454] width 91 height 15
